Goal: Task Accomplishment & Management: Complete application form

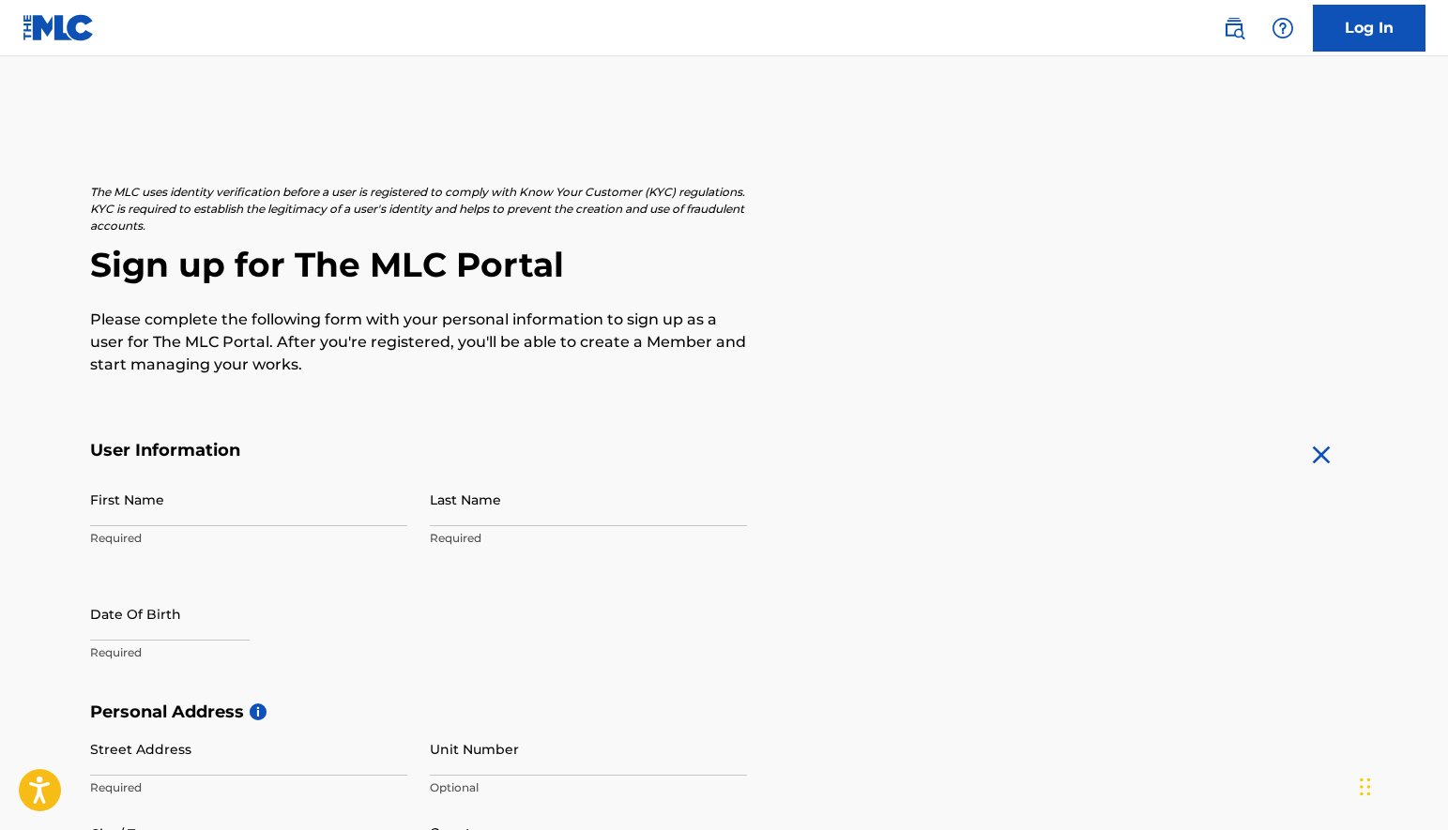
click at [110, 516] on input "First Name" at bounding box center [248, 499] width 317 height 53
click at [538, 370] on p "Please complete the following form with your personal information to sign up as…" at bounding box center [418, 343] width 657 height 68
click at [181, 507] on input "First Name" at bounding box center [248, 499] width 317 height 53
type input "[PERSON_NAME]"
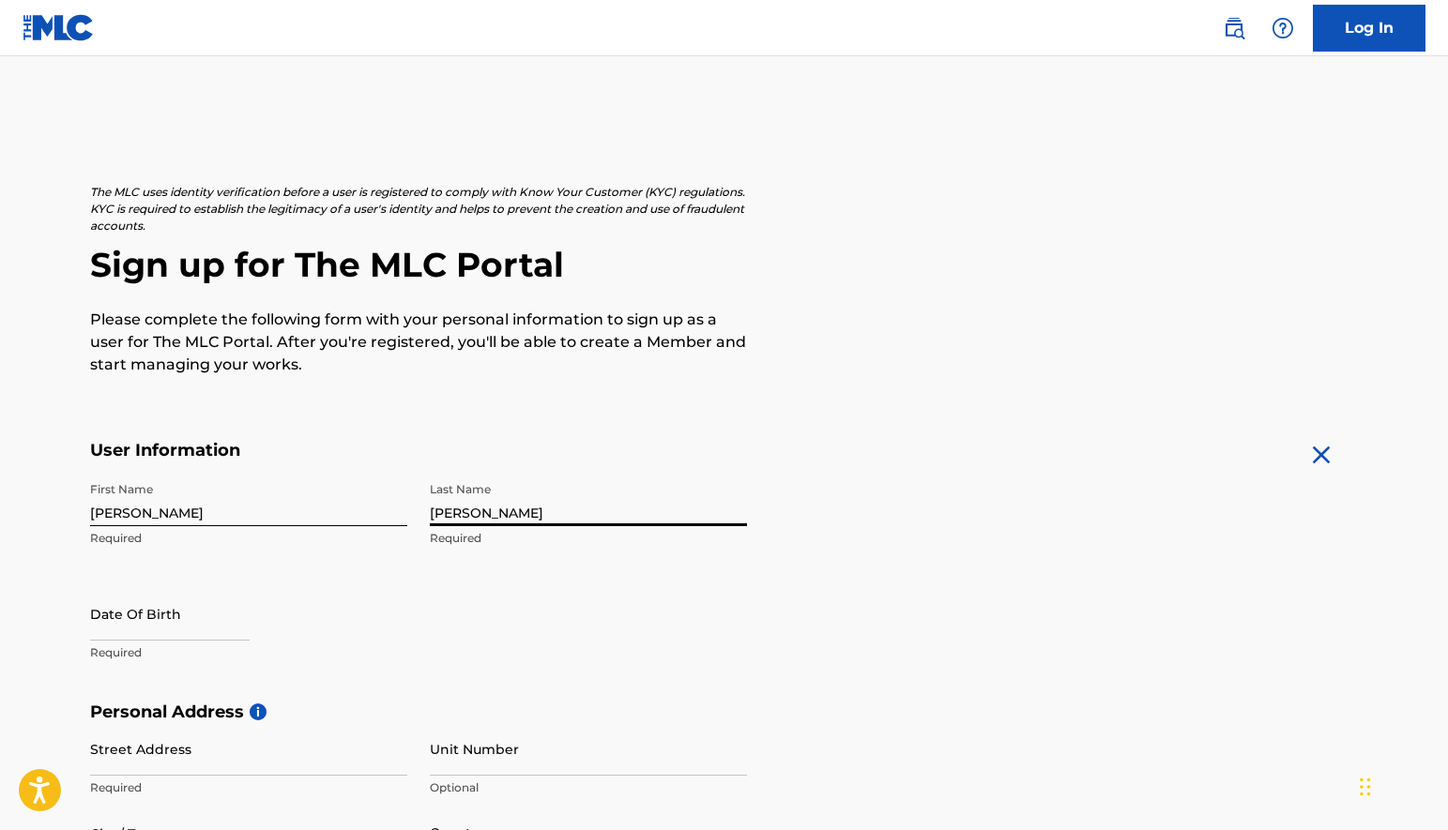
select select "7"
select select "2025"
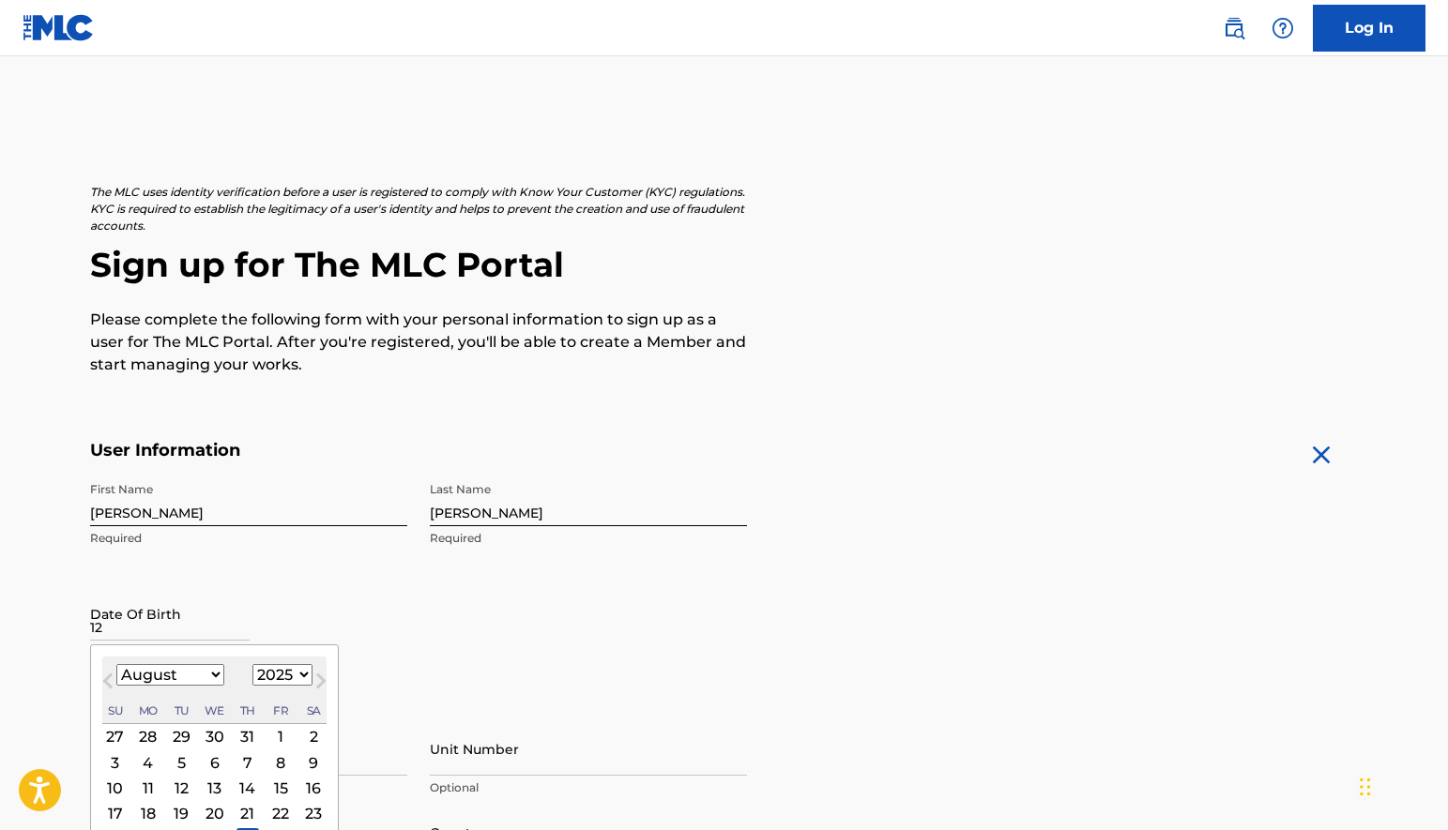
type input "1"
type input "[DATE]"
click at [260, 551] on div "First Name [PERSON_NAME]" at bounding box center [248, 515] width 317 height 84
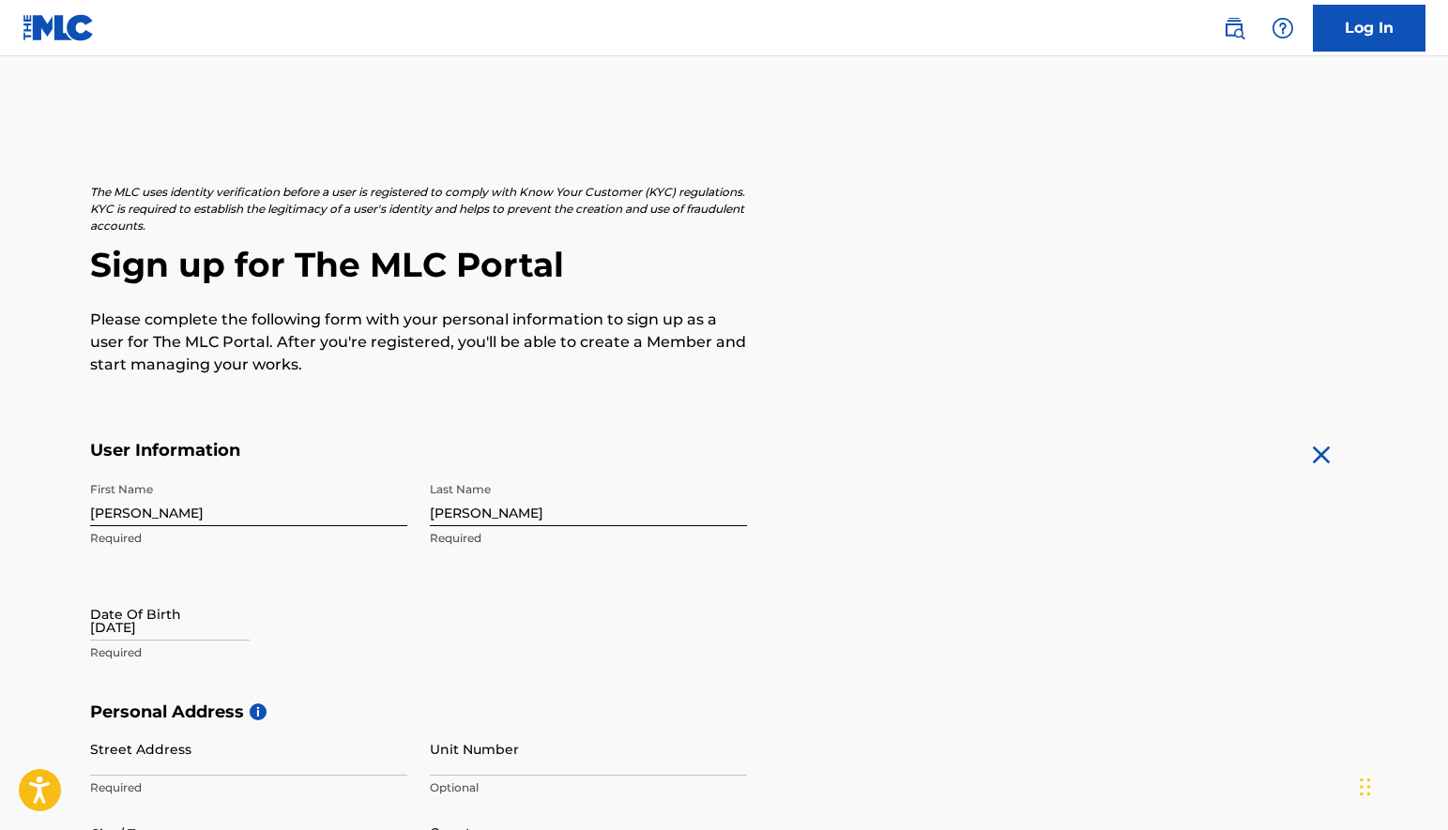
click at [175, 625] on input "[DATE]" at bounding box center [169, 613] width 159 height 53
select select "7"
select select "2025"
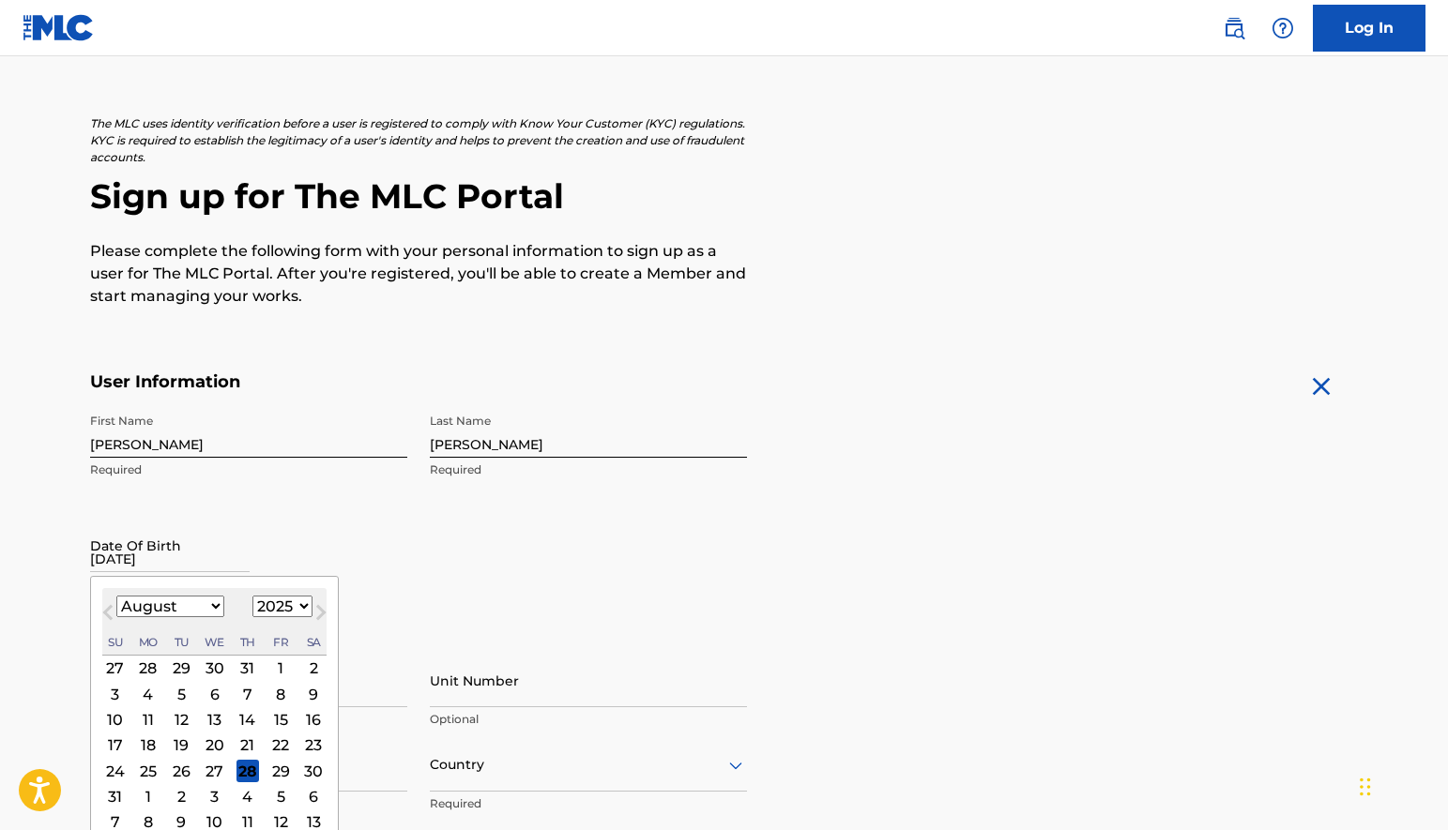
scroll to position [113, 0]
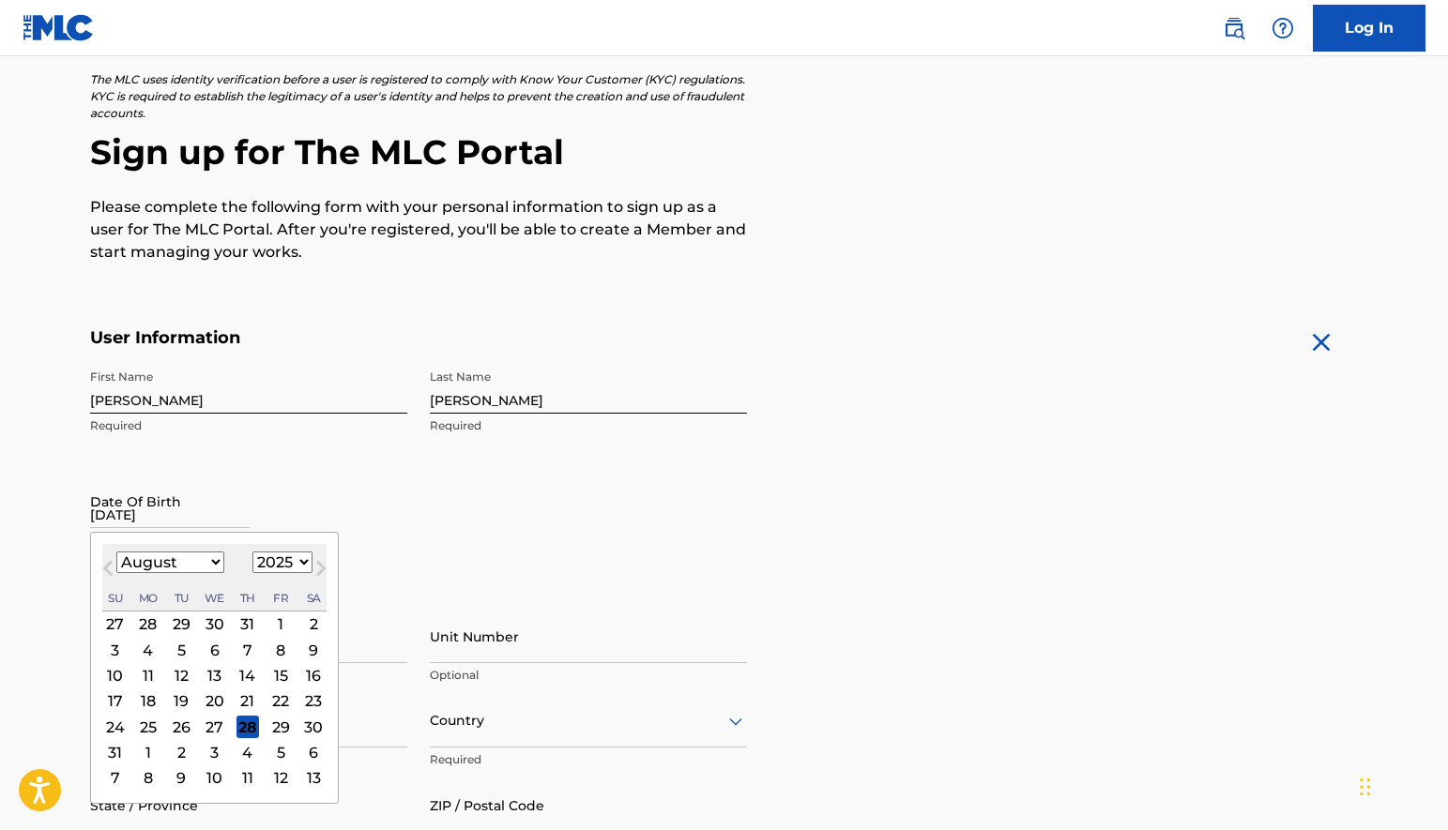
type input "[DATE]"
click at [293, 567] on select "1899 1900 1901 1902 1903 1904 1905 1906 1907 1908 1909 1910 1911 1912 1913 1914…" at bounding box center [282, 563] width 60 height 22
select select "1945"
click at [210, 556] on select "January February March April May June July August September October November De…" at bounding box center [170, 563] width 108 height 22
select select "4"
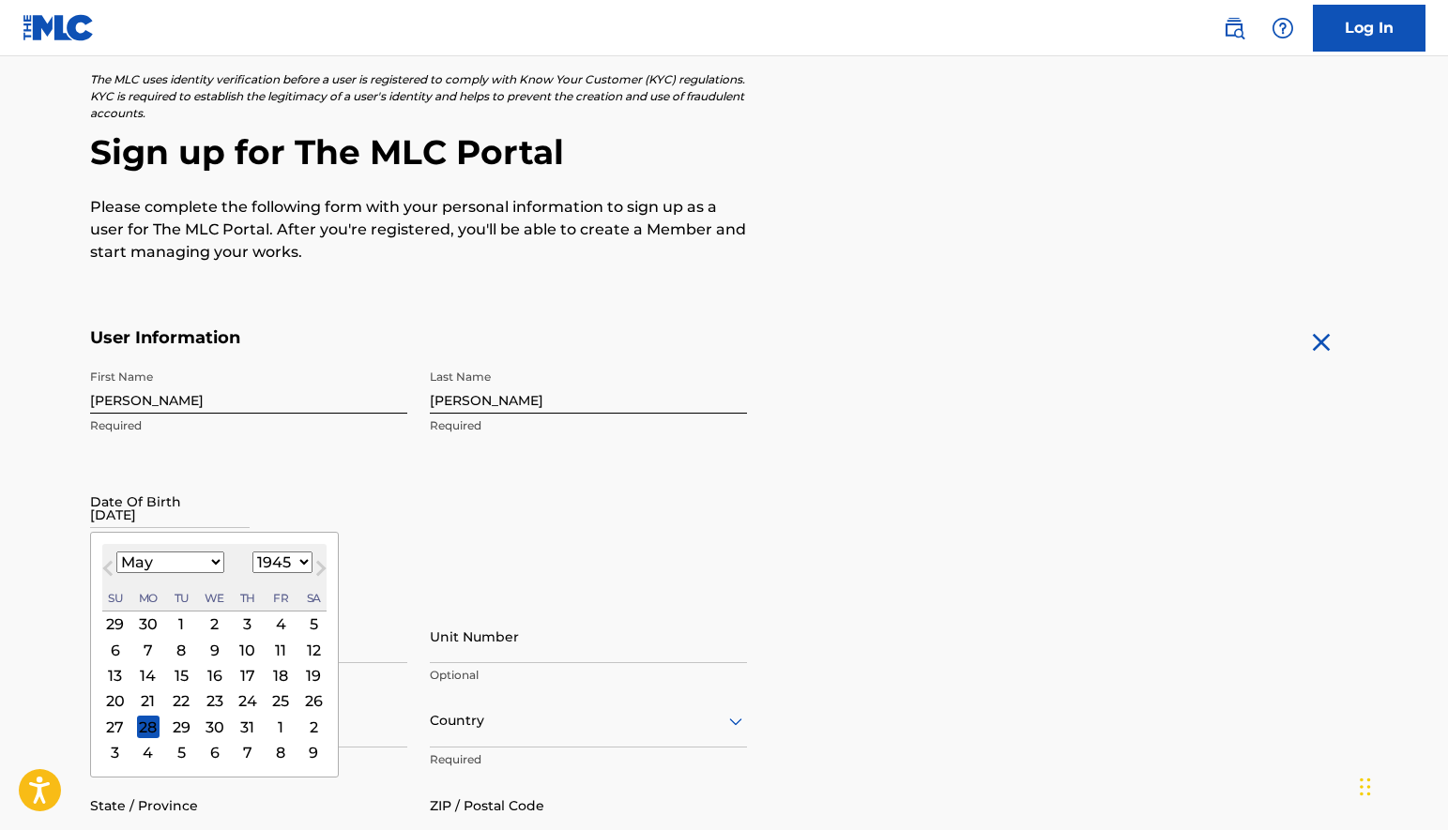
click at [113, 650] on div "6" at bounding box center [114, 650] width 23 height 23
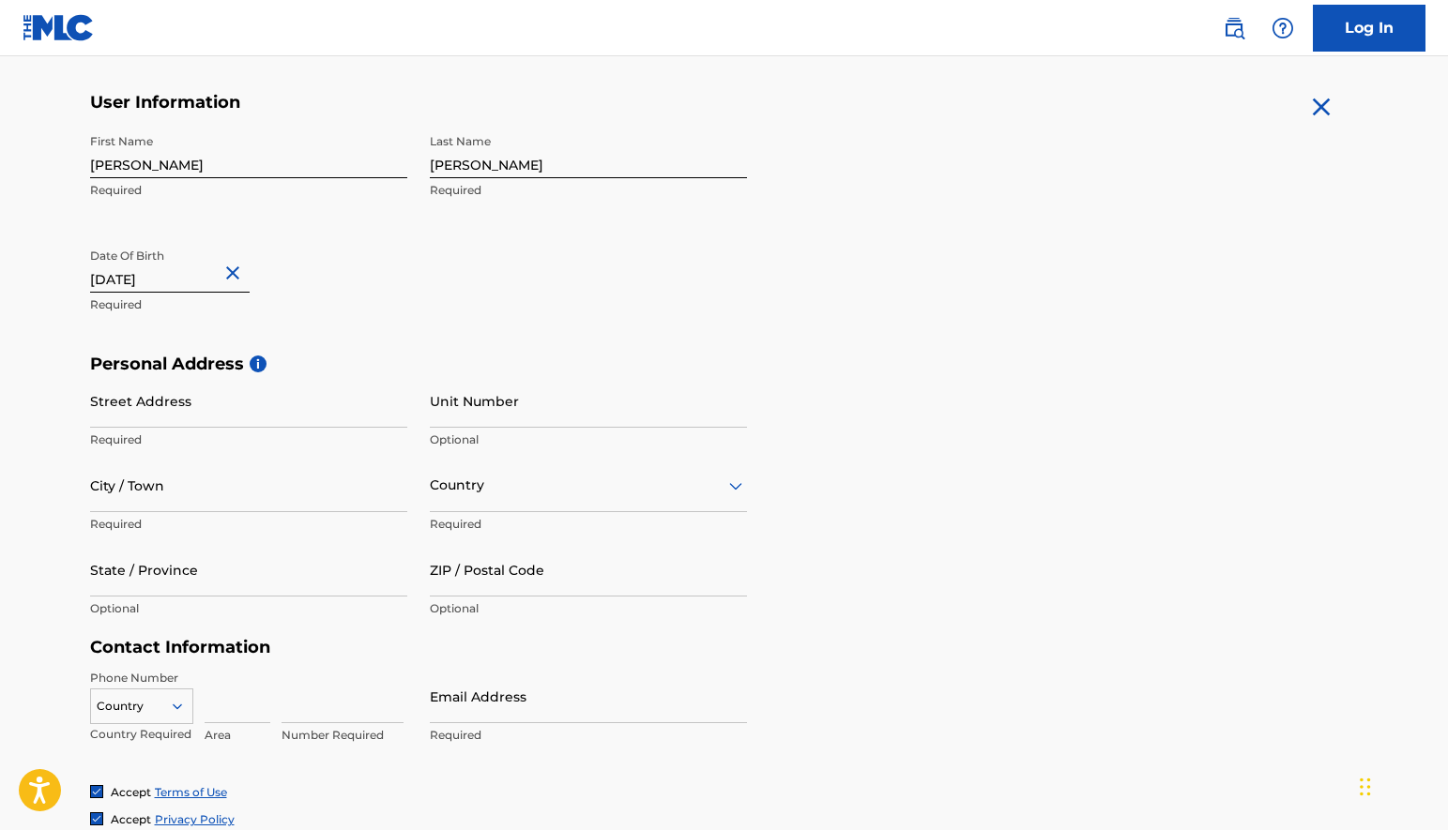
scroll to position [350, 0]
select select "4"
select select "1945"
